Goal: Find specific page/section: Find specific page/section

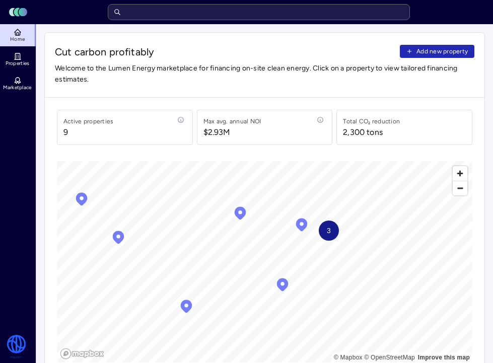
click at [209, 8] on input "text" at bounding box center [259, 12] width 302 height 16
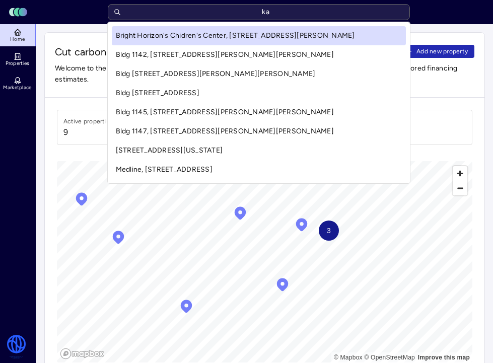
type input "k"
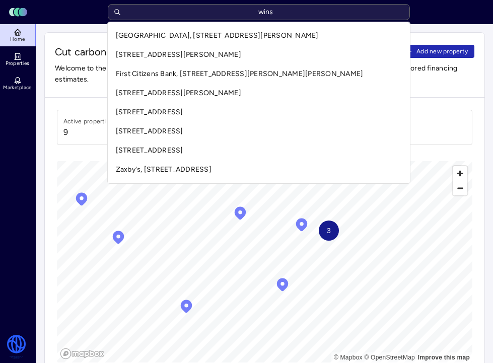
type input "wins"
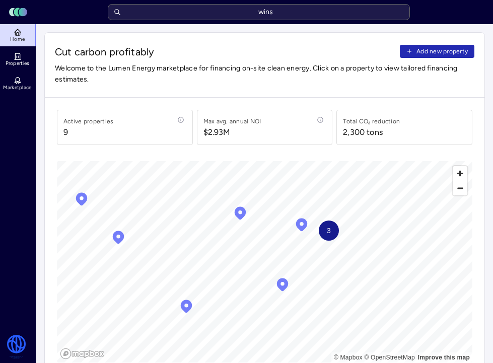
click at [17, 61] on span "Properties" at bounding box center [18, 63] width 24 height 6
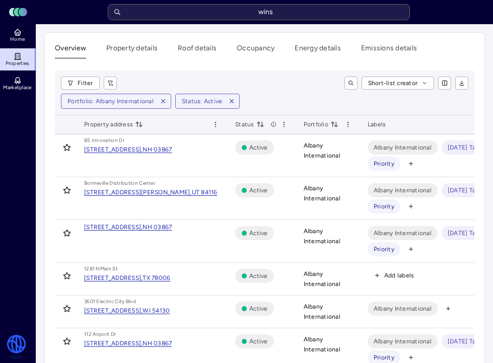
click at [142, 314] on div "[STREET_ADDRESS]," at bounding box center [113, 310] width 58 height 10
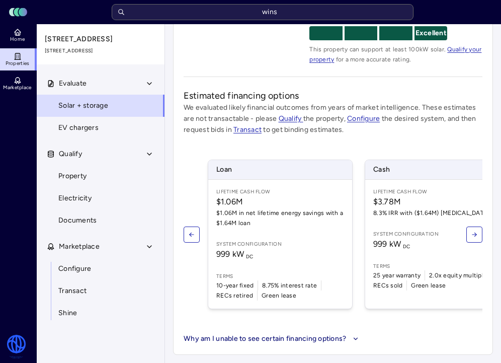
click at [97, 259] on link "Configure" at bounding box center [100, 269] width 129 height 22
